Goal: Task Accomplishment & Management: Use online tool/utility

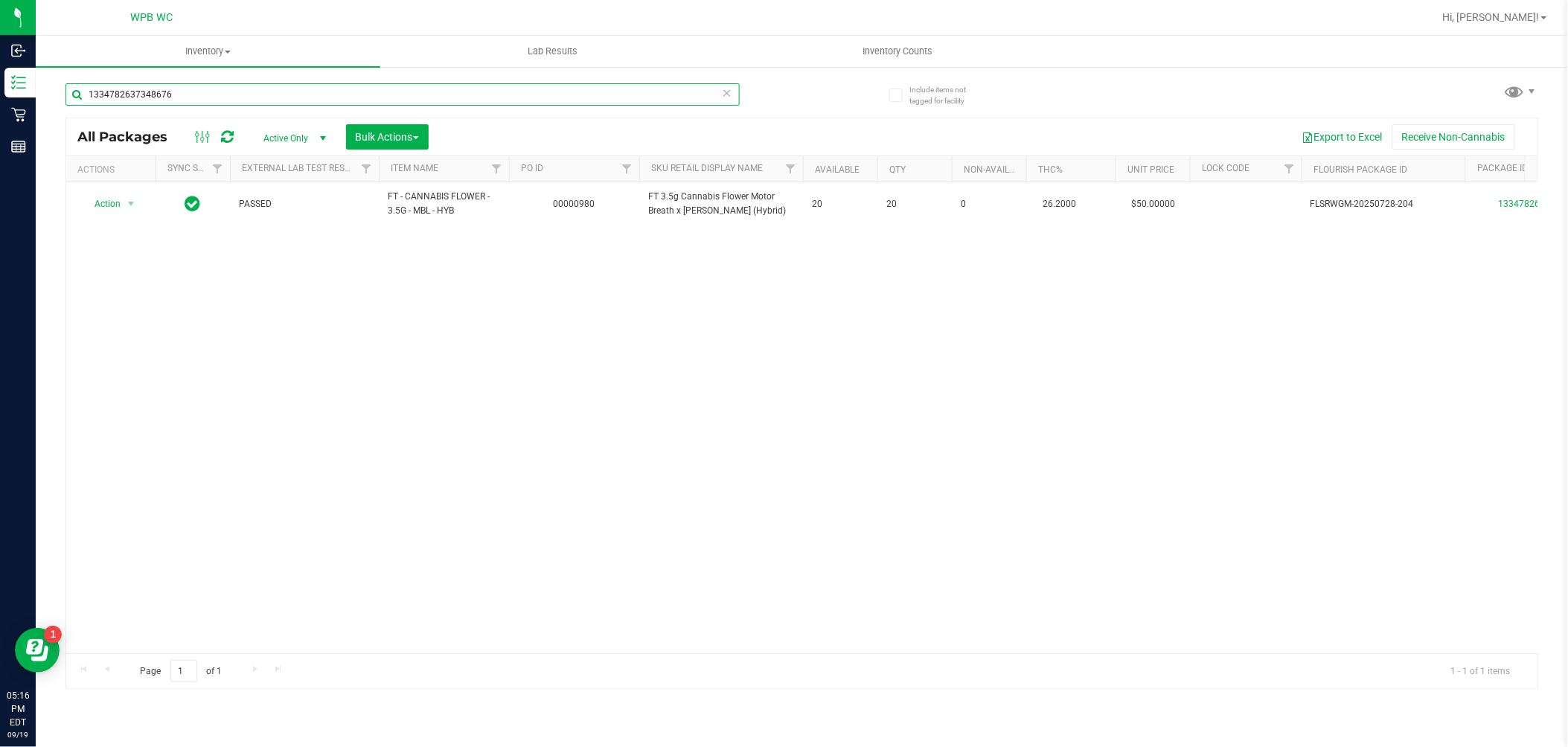
click at [197, 102] on input "1334782637348676" at bounding box center [403, 94] width 674 height 23
type input "5336000557851153"
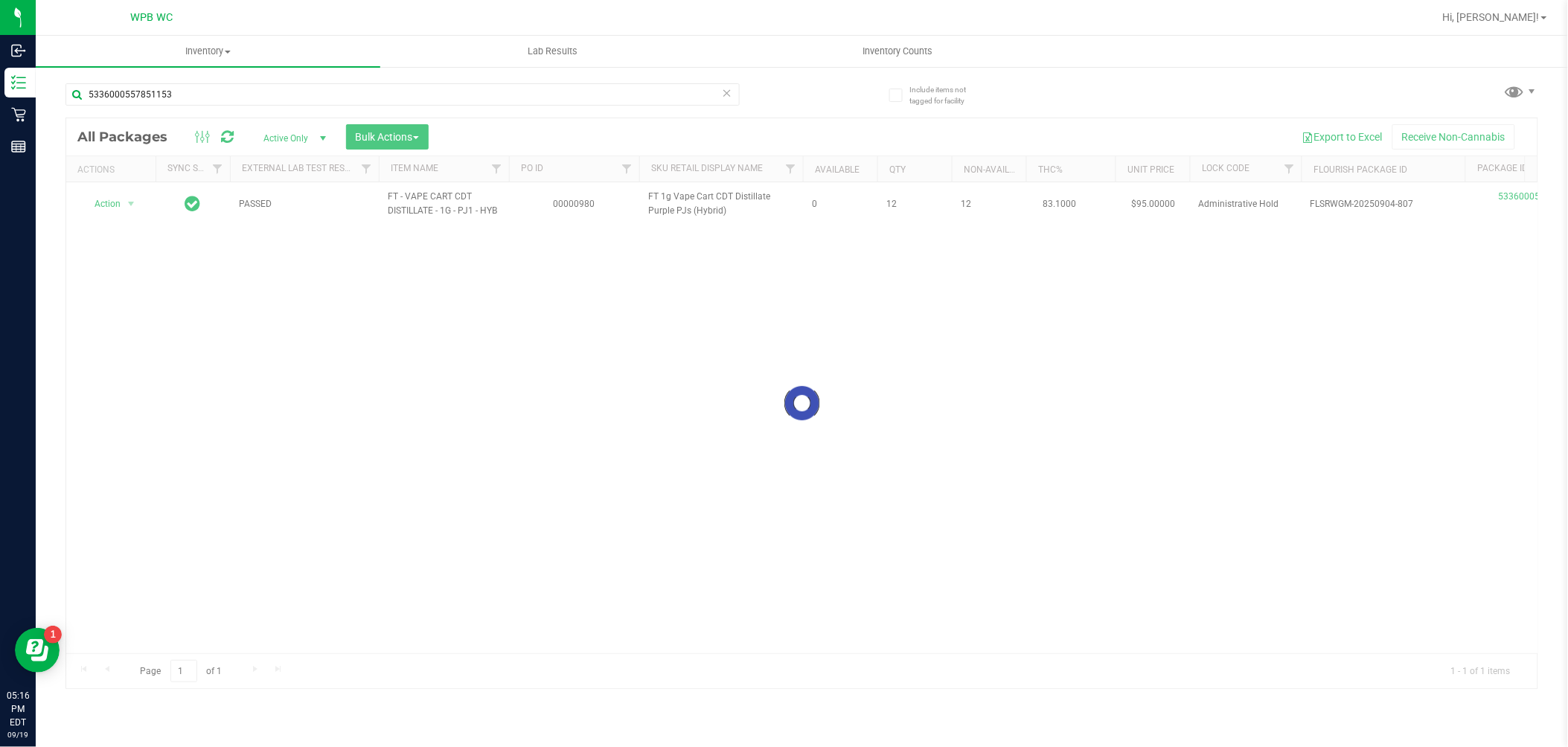
click at [666, 374] on div at bounding box center [801, 403] width 1471 height 570
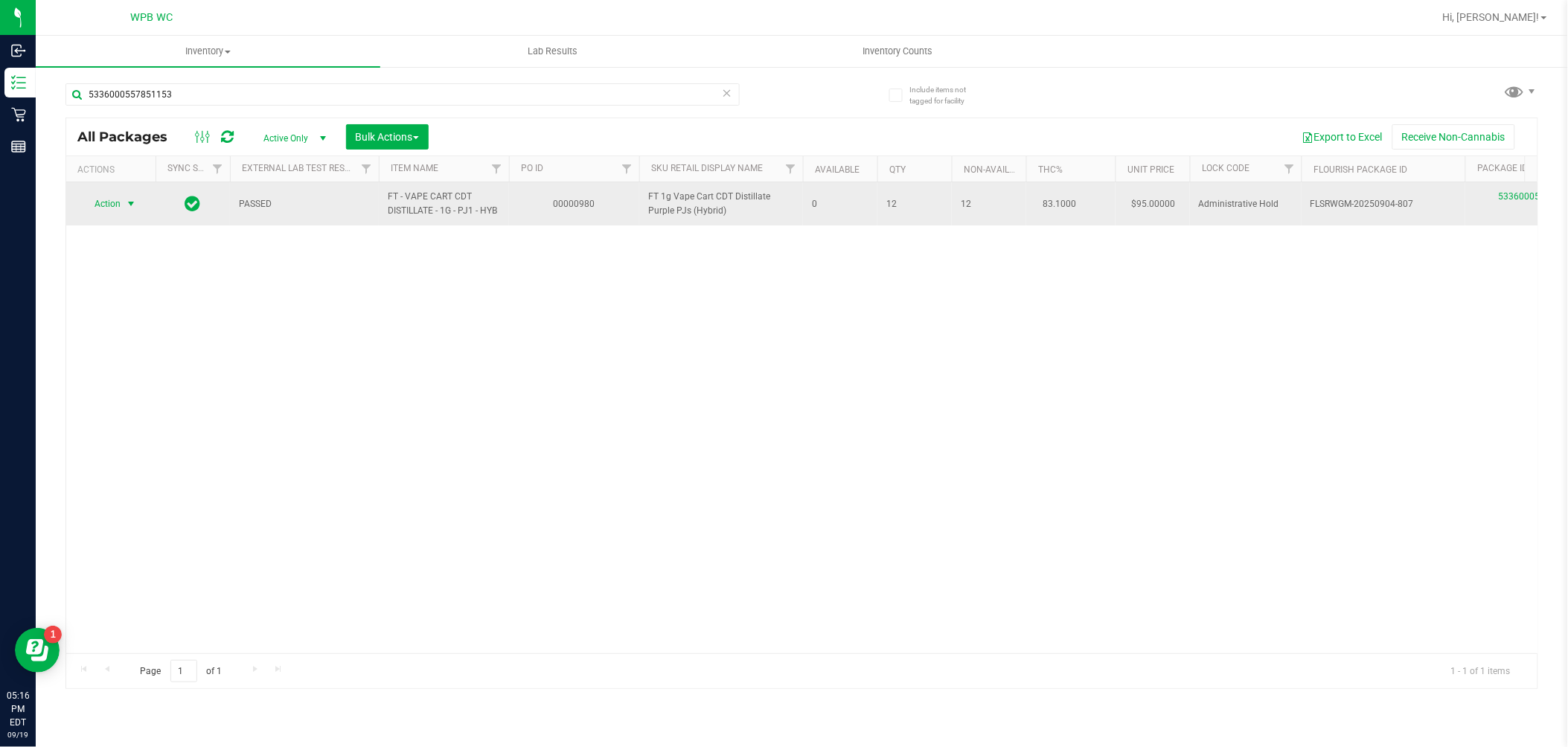
click at [128, 200] on span "select" at bounding box center [131, 203] width 12 height 12
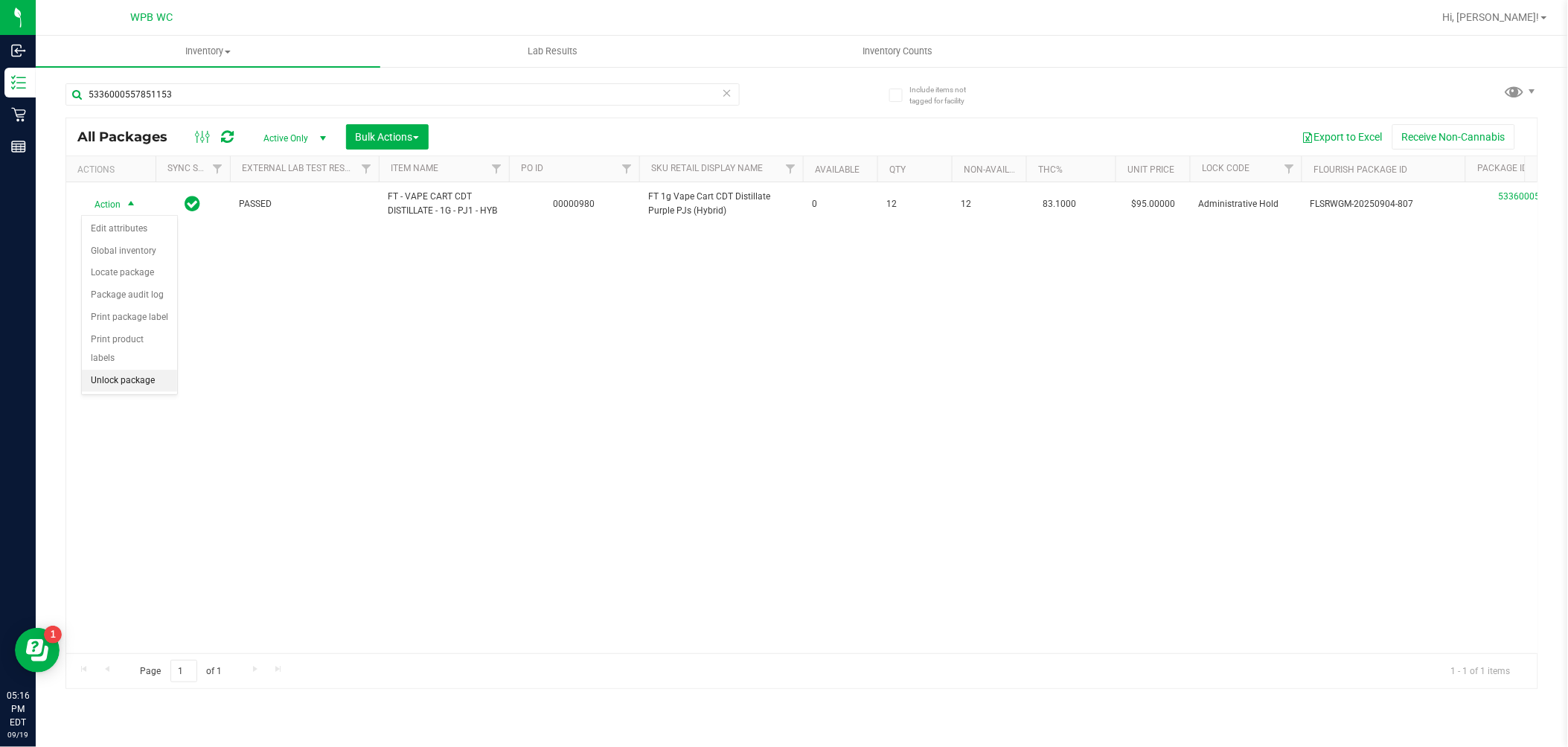
click at [145, 380] on li "Unlock package" at bounding box center [129, 380] width 95 height 23
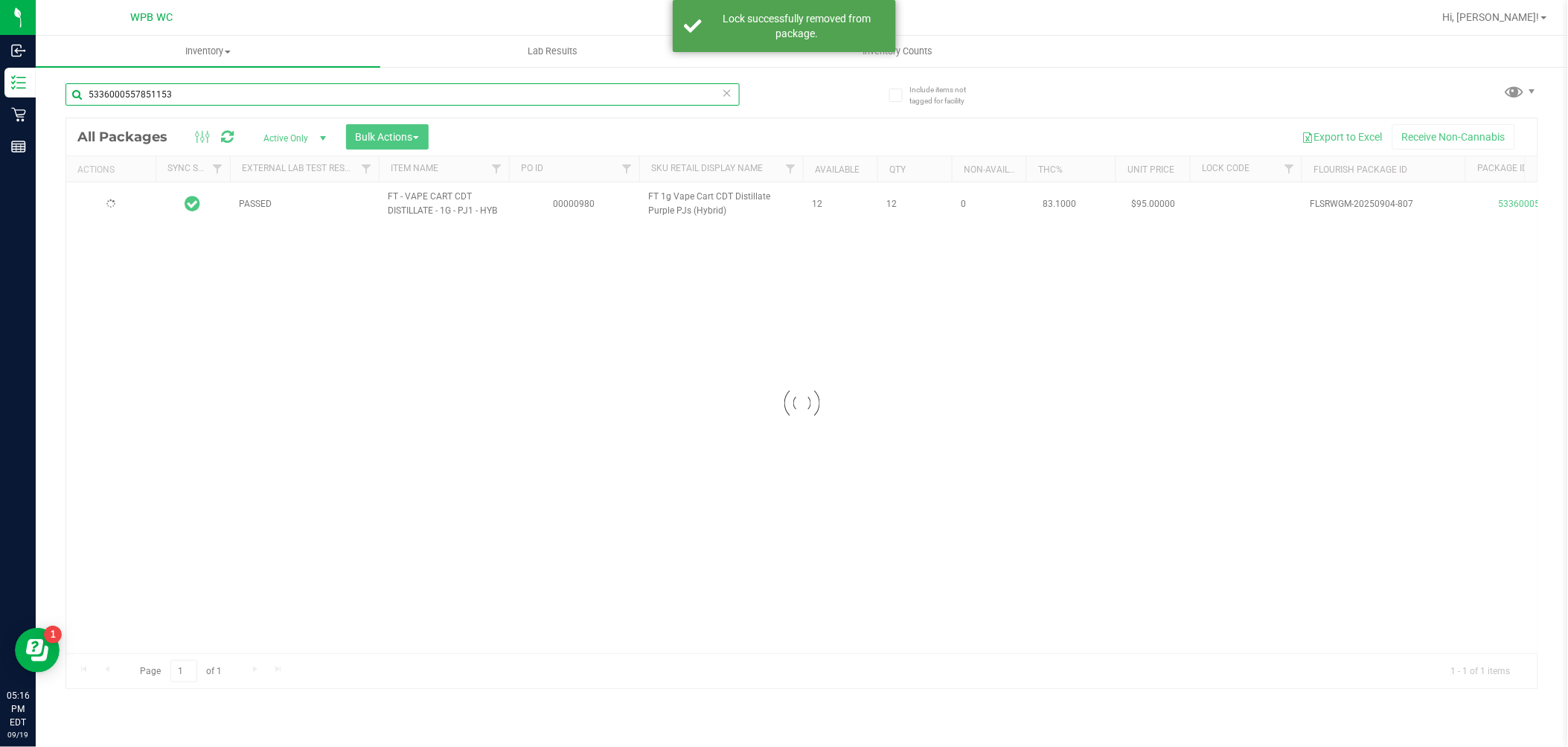
click at [272, 94] on input "5336000557851153" at bounding box center [403, 94] width 674 height 23
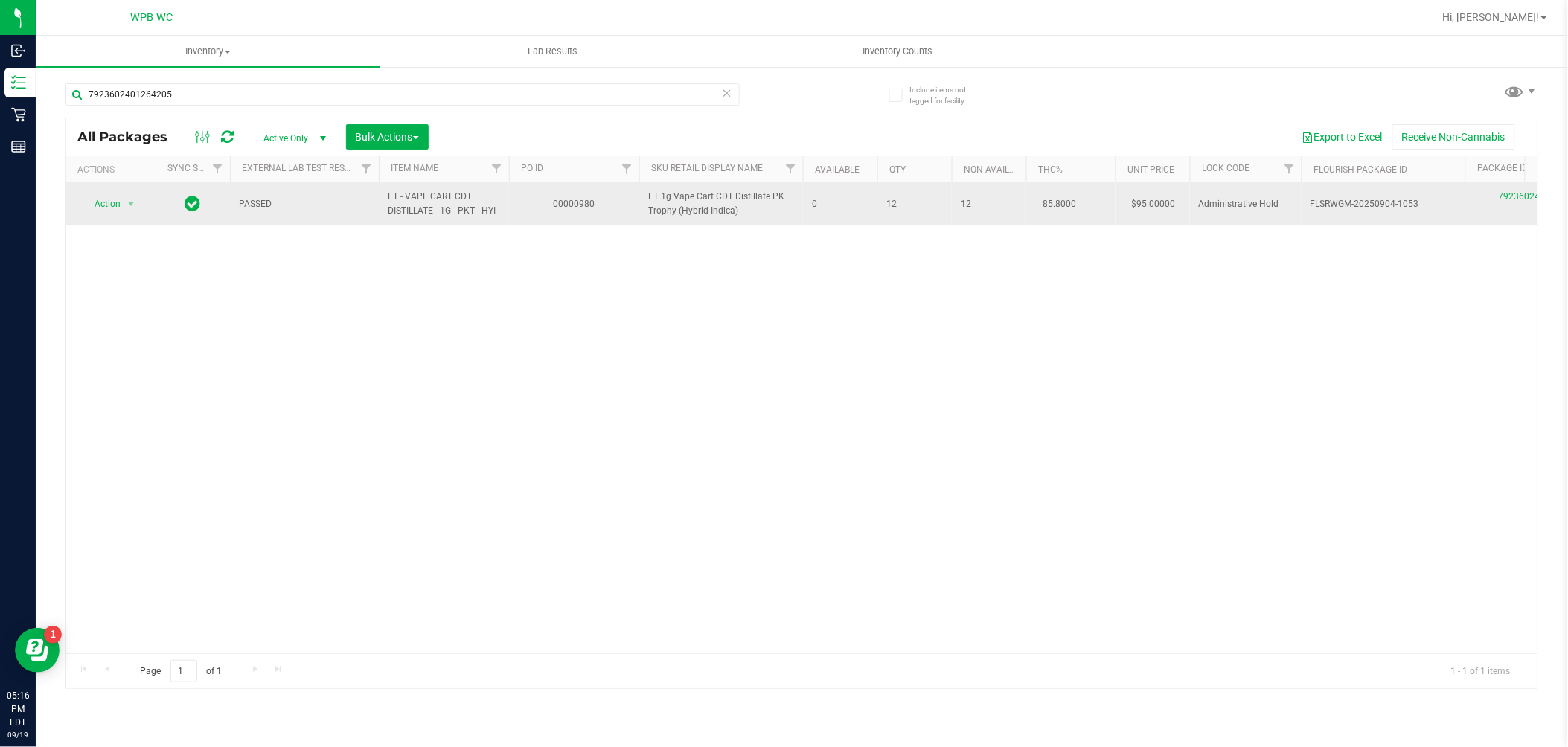
click at [718, 195] on span "FT 1g Vape Cart CDT Distillate PK Trophy (Hybrid-Indica)" at bounding box center [721, 203] width 145 height 29
copy tr "FT 1g Vape Cart CDT Distillate PK Trophy (Hybrid-Indica)"
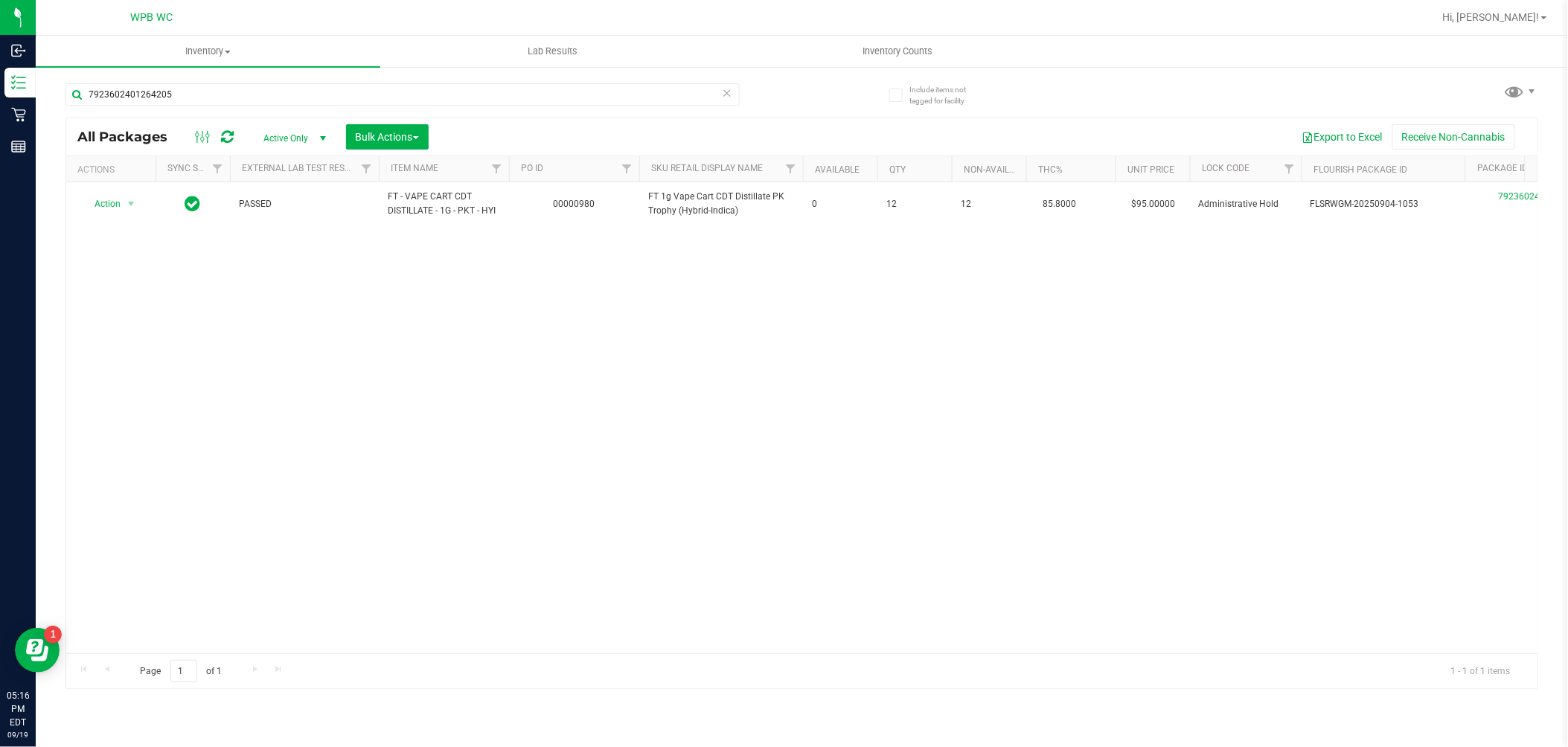
click at [409, 81] on div "7923602401264205" at bounding box center [434, 93] width 736 height 47
click at [379, 93] on input "7923602401264205" at bounding box center [403, 94] width 674 height 23
paste input "FT 1g Vape Cart CDT Distillate PK Trophy (Hybrid-Indica)"
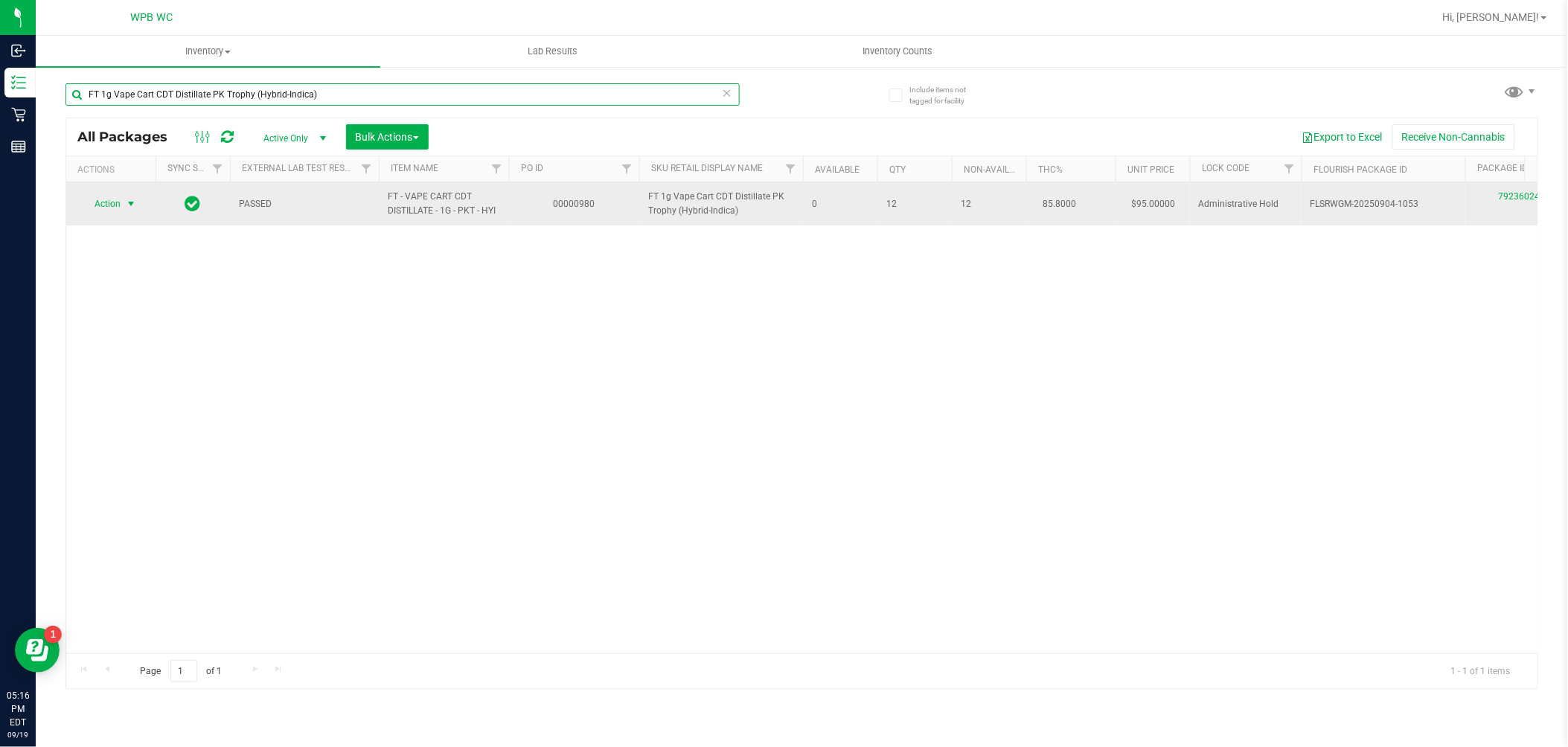
type input "FT 1g Vape Cart CDT Distillate PK Trophy (Hybrid-Indica)"
click at [128, 204] on span "select" at bounding box center [131, 203] width 12 height 12
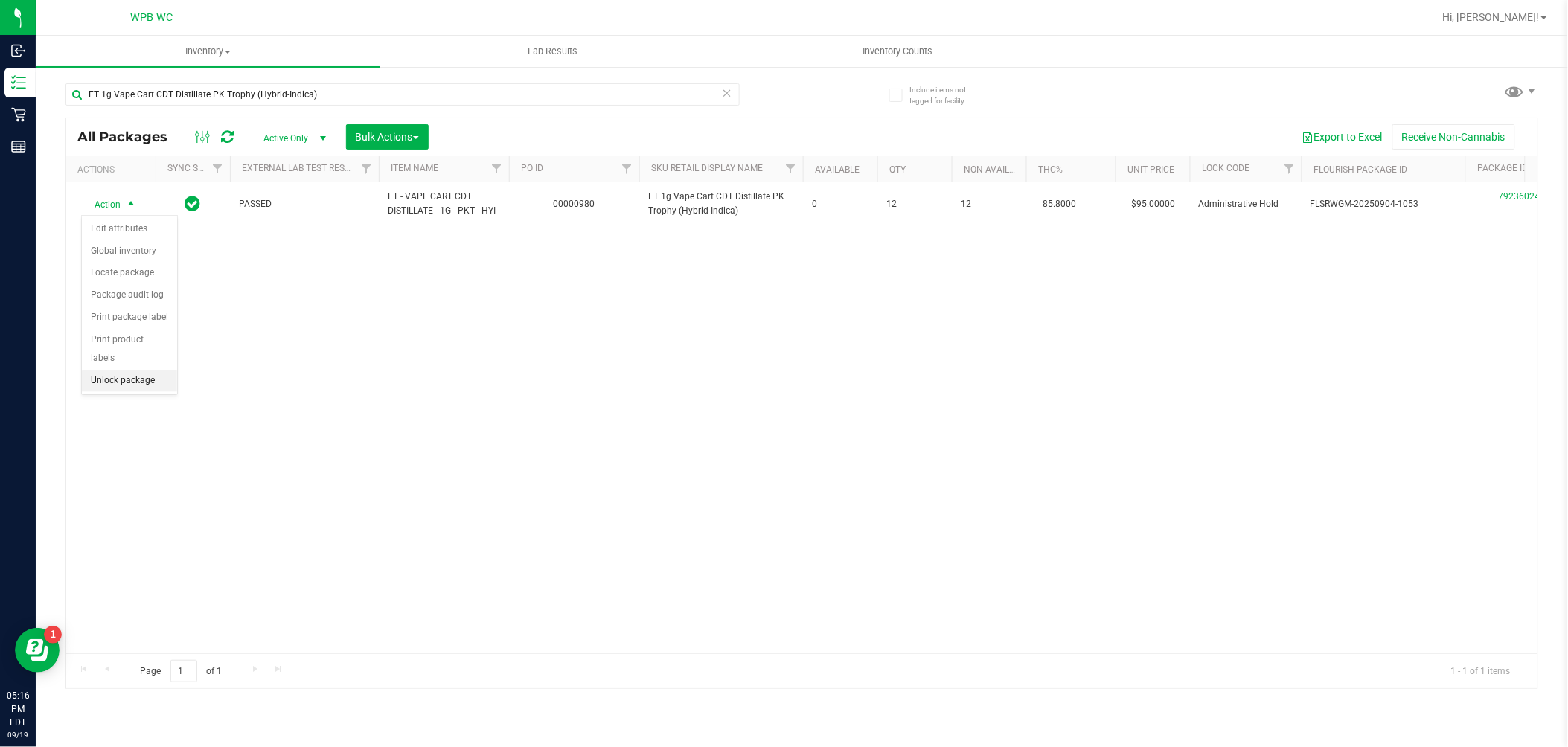
click at [143, 382] on li "Unlock package" at bounding box center [129, 380] width 95 height 23
